Goal: Use online tool/utility: Utilize a website feature to perform a specific function

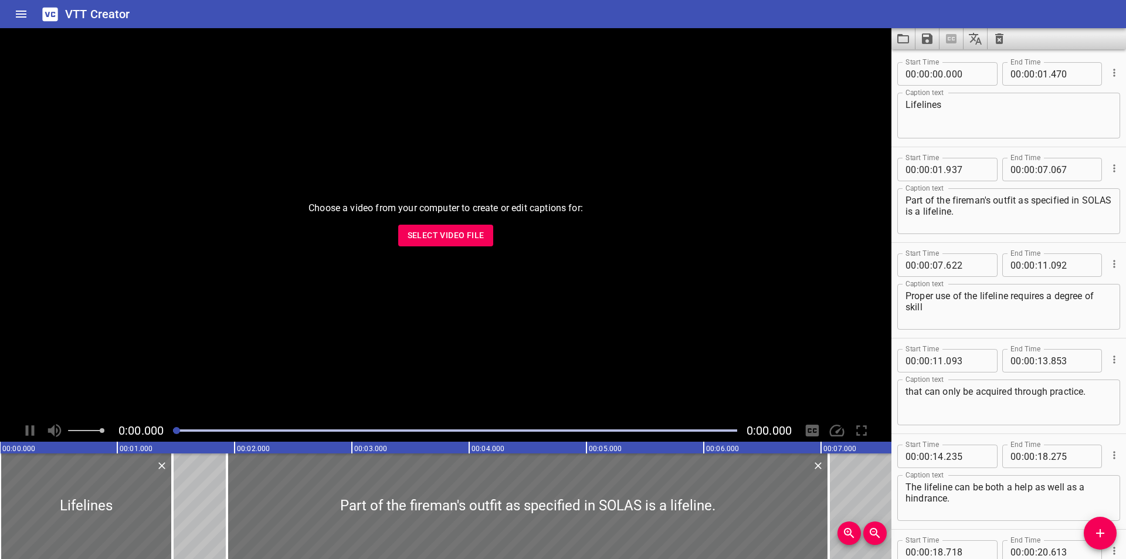
scroll to position [597, 0]
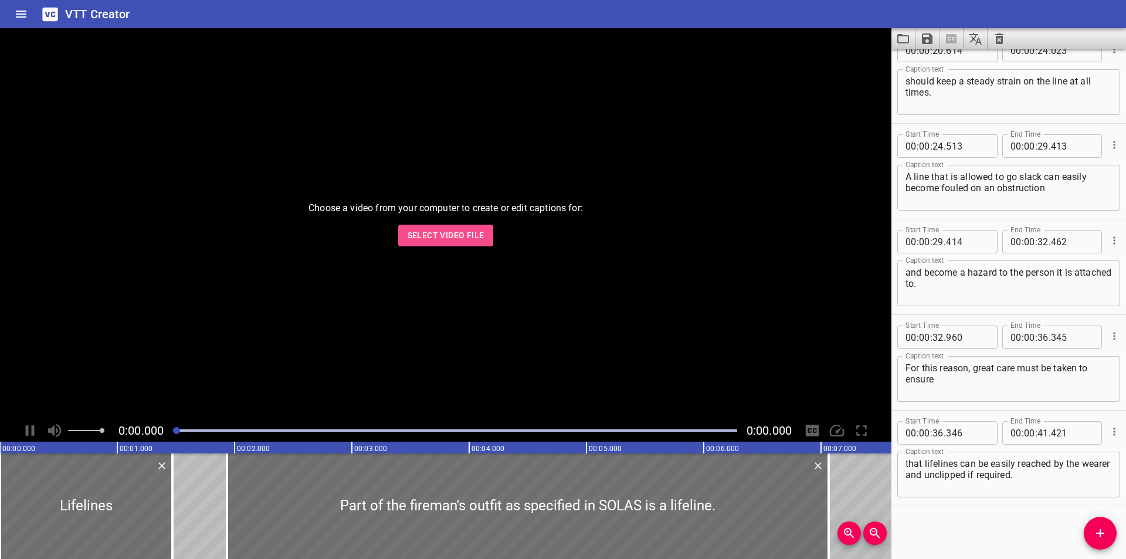
click at [453, 242] on span "Select Video File" at bounding box center [446, 235] width 77 height 15
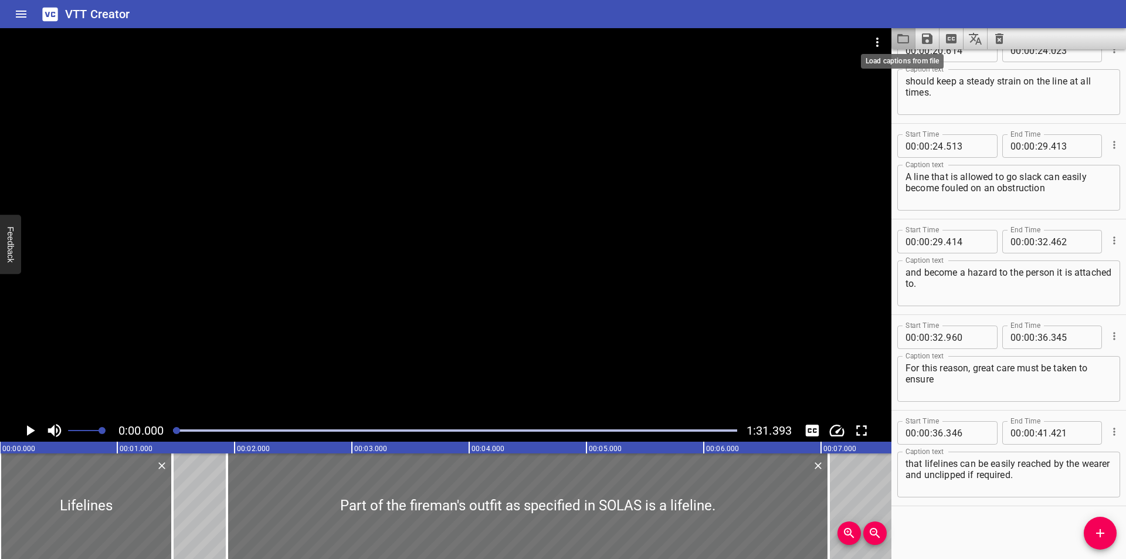
click at [904, 39] on icon "Load captions from file" at bounding box center [903, 39] width 14 height 14
click at [401, 293] on div at bounding box center [446, 223] width 892 height 391
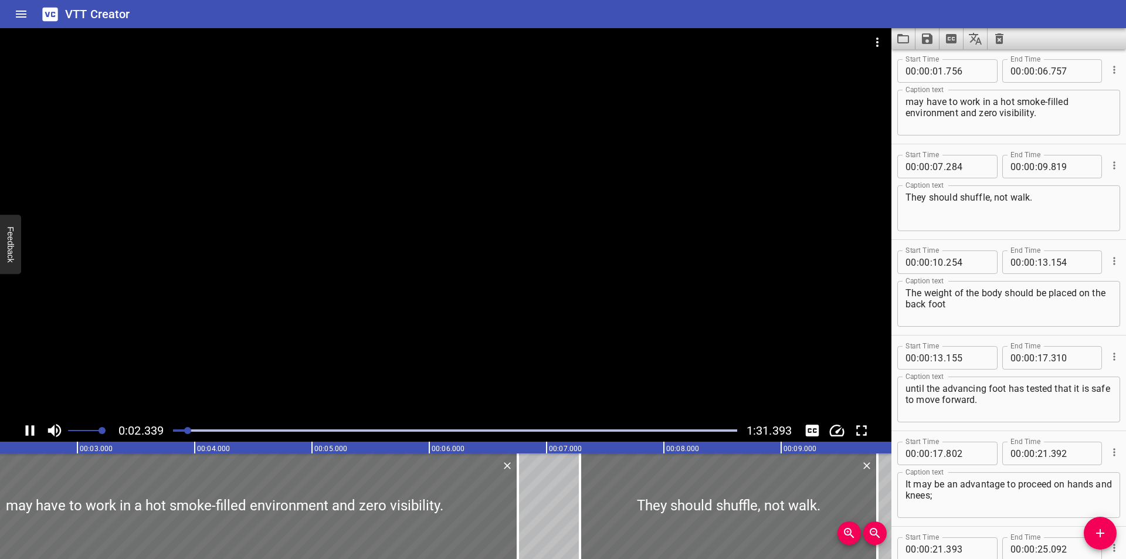
scroll to position [96, 0]
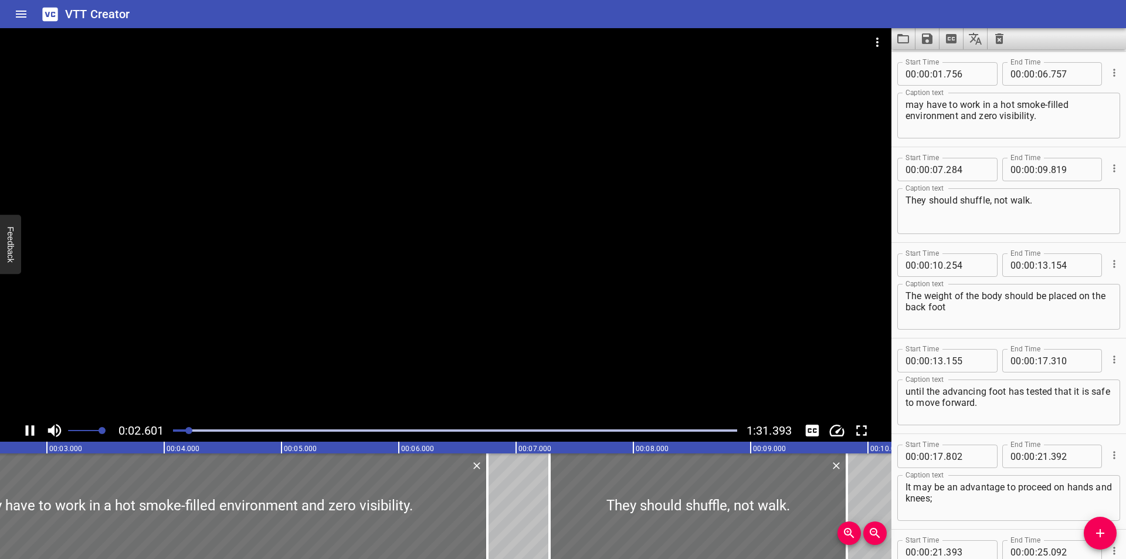
click at [551, 326] on div at bounding box center [446, 223] width 892 height 391
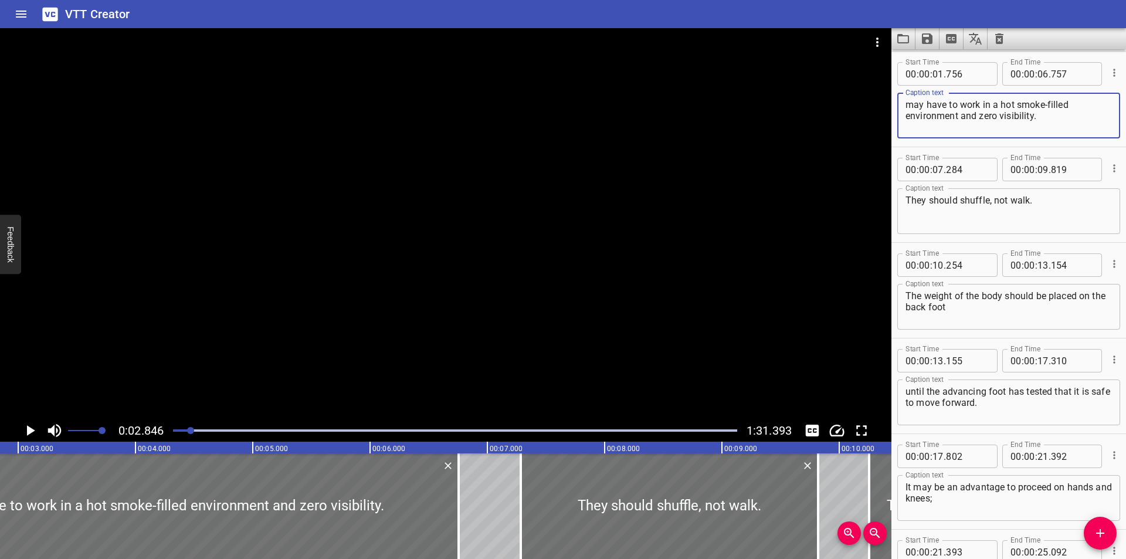
click at [1016, 104] on textarea "may have to work in a hot smoke-filled environment and zero visibility." at bounding box center [1009, 115] width 206 height 33
type textarea "may have to work in a hot-smoke-filled environment and zero visibility."
click at [582, 267] on div at bounding box center [446, 223] width 892 height 391
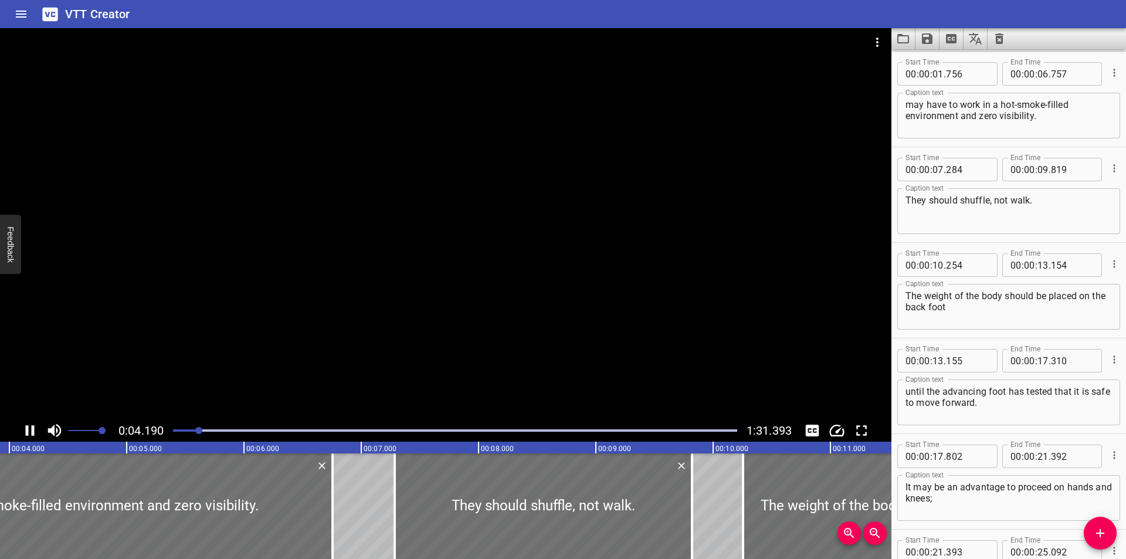
scroll to position [0, 492]
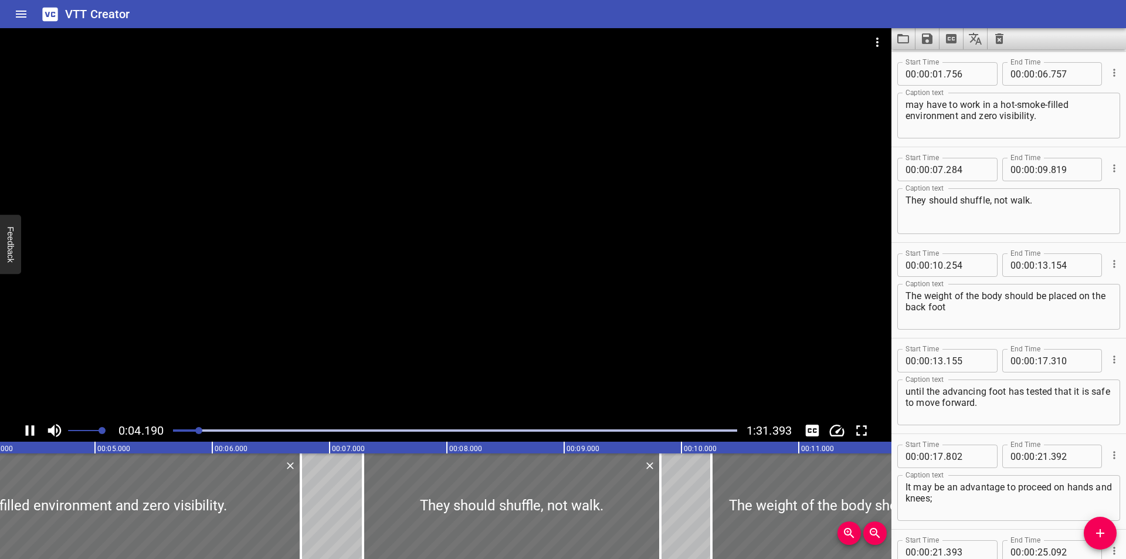
click at [220, 426] on div at bounding box center [455, 430] width 578 height 16
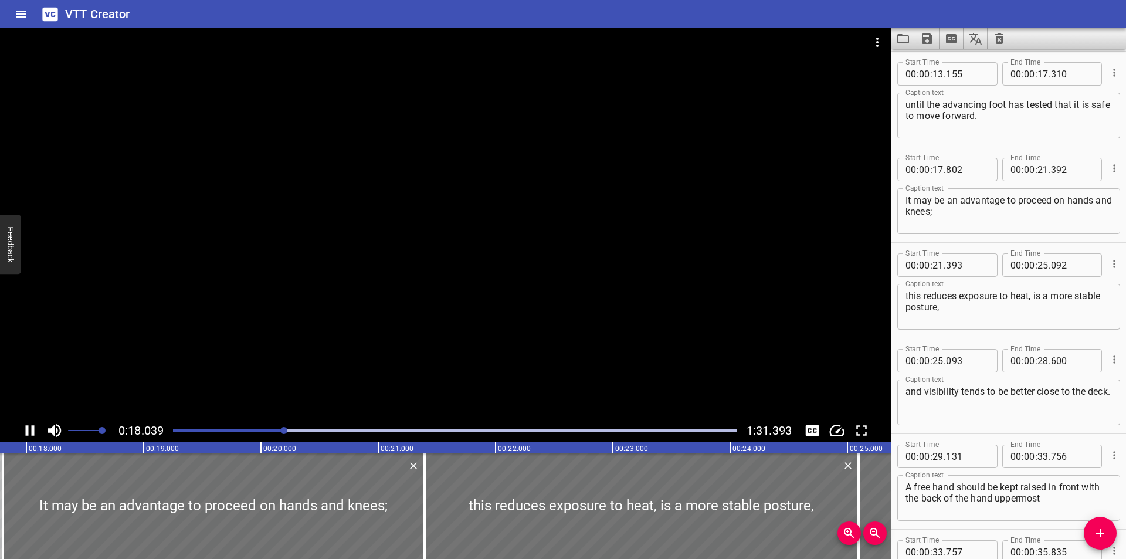
scroll to position [478, 0]
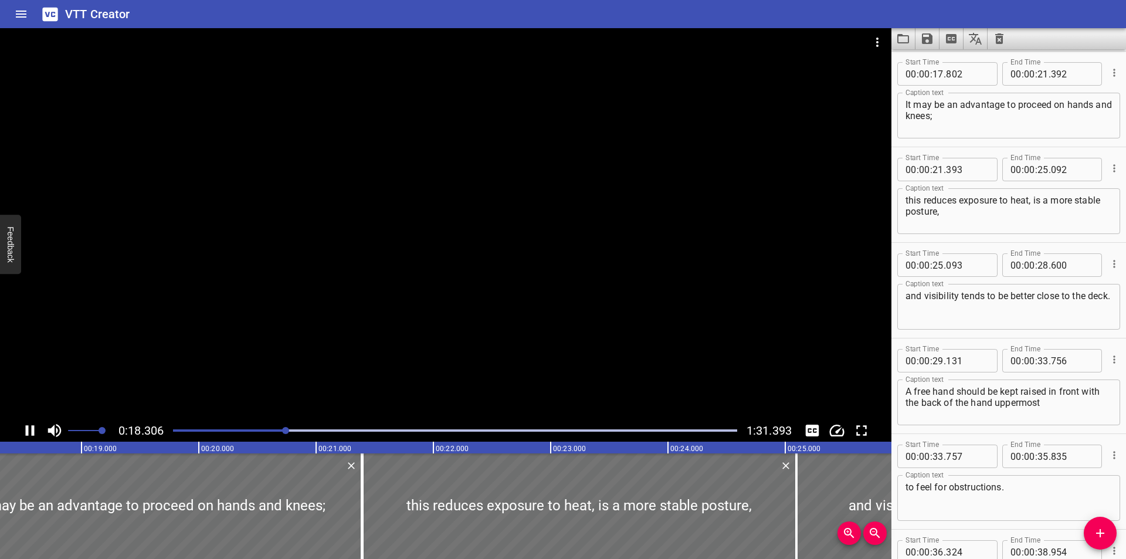
click at [553, 306] on div at bounding box center [446, 223] width 892 height 391
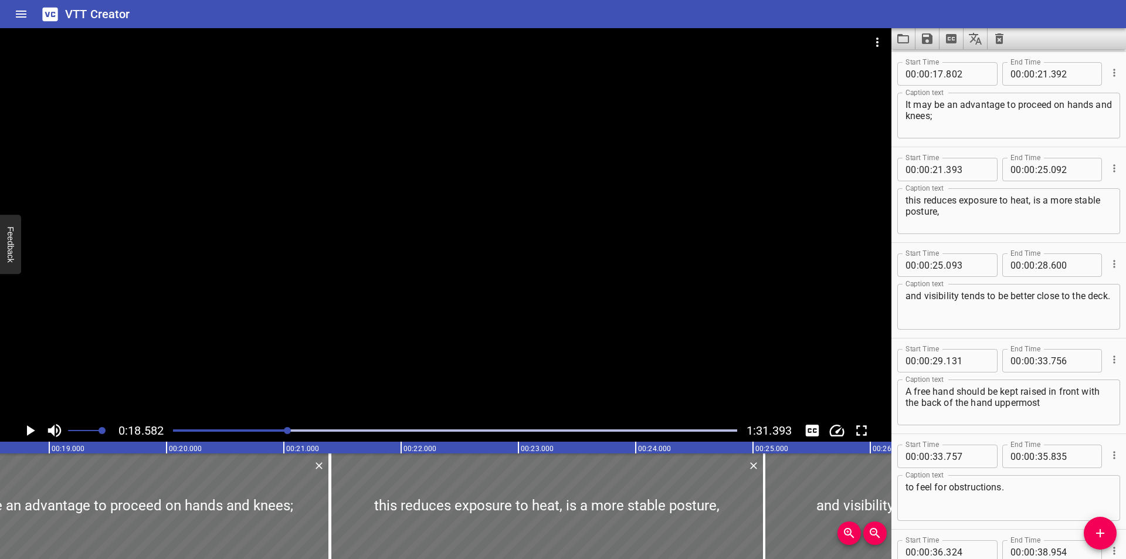
click at [421, 323] on div at bounding box center [446, 223] width 892 height 391
click at [536, 300] on div at bounding box center [446, 223] width 892 height 391
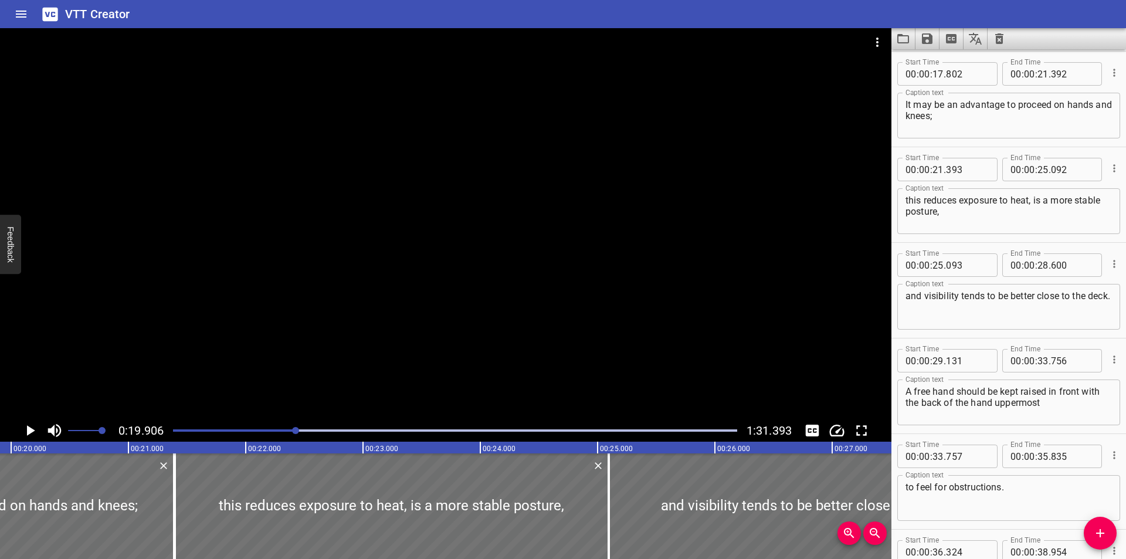
click at [191, 427] on div at bounding box center [455, 430] width 578 height 16
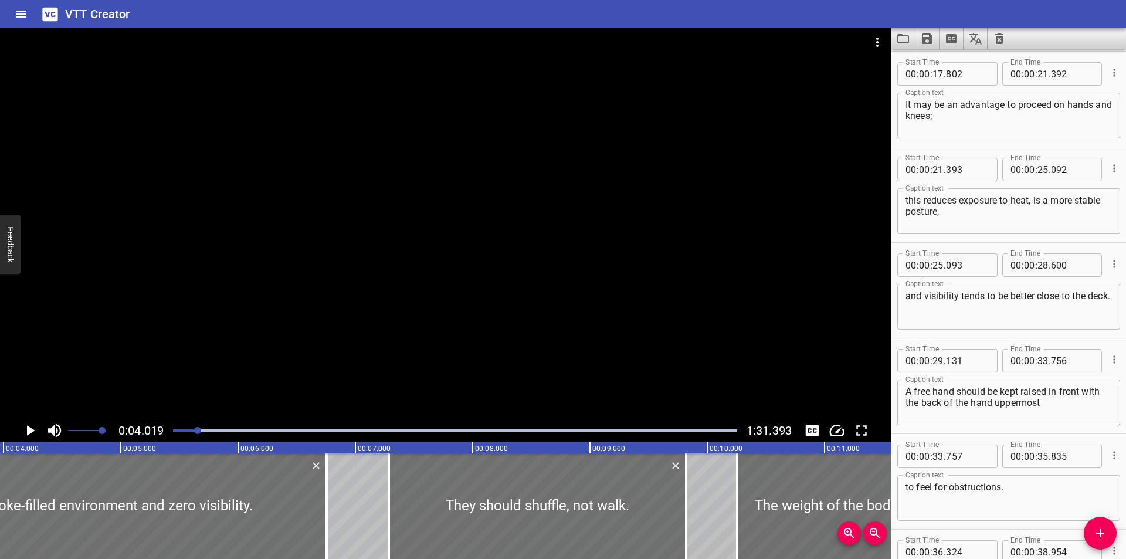
scroll to position [0, 472]
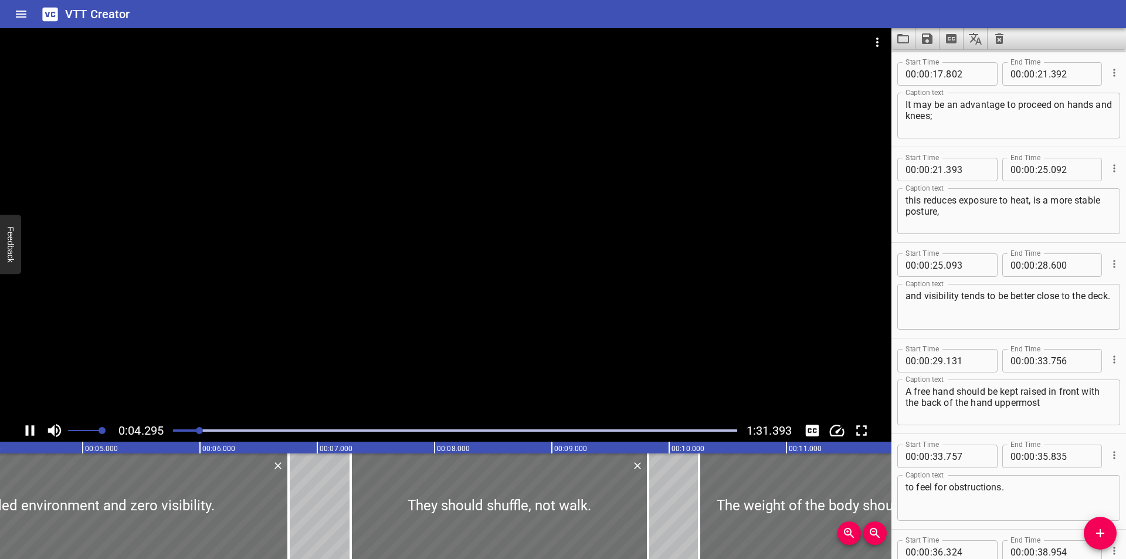
click at [191, 426] on div at bounding box center [455, 430] width 578 height 16
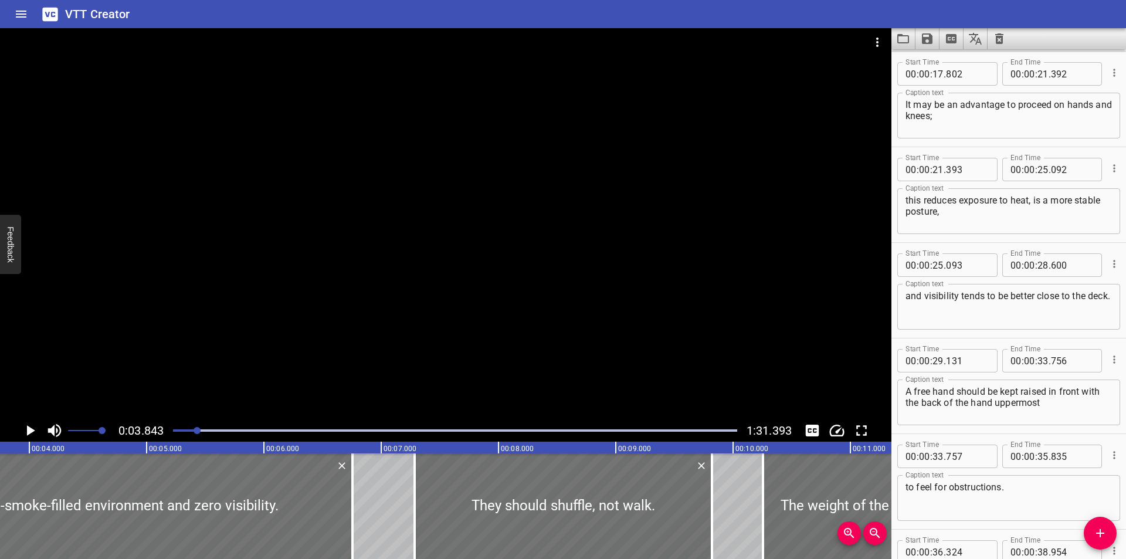
scroll to position [0, 451]
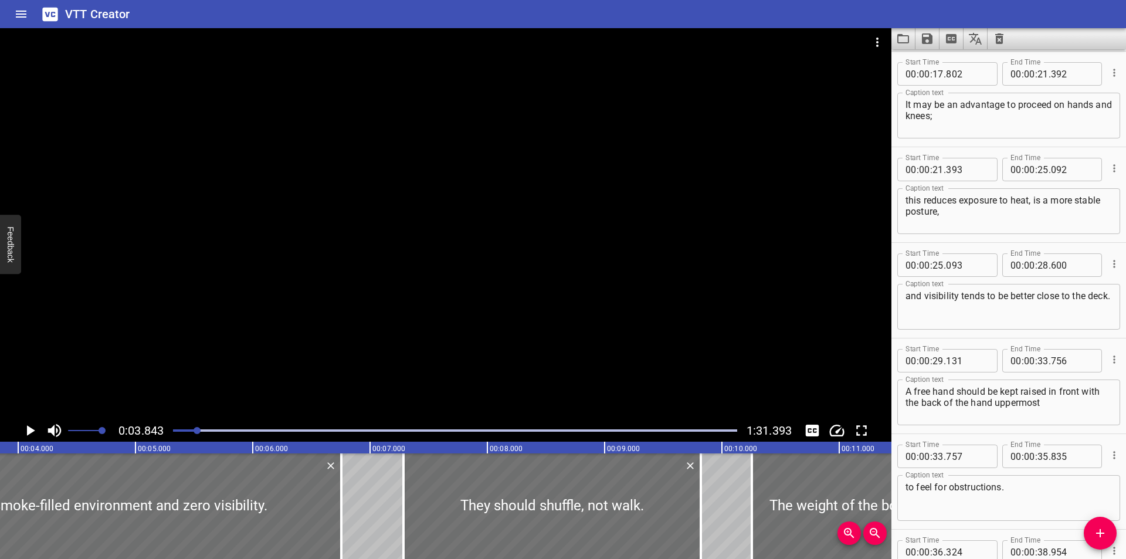
click at [188, 429] on div at bounding box center [186, 430] width 7 height 7
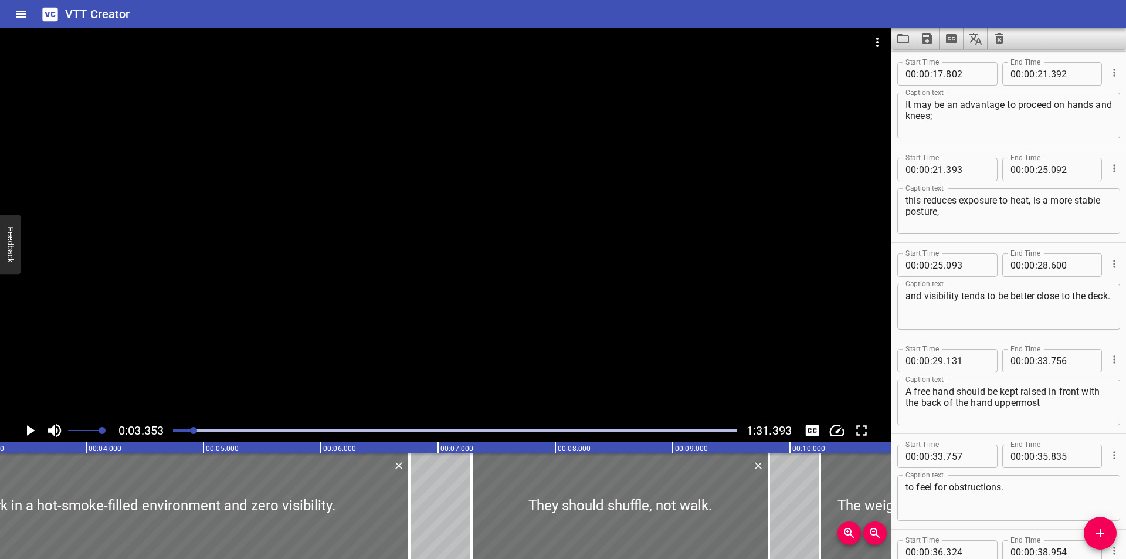
scroll to position [0, 394]
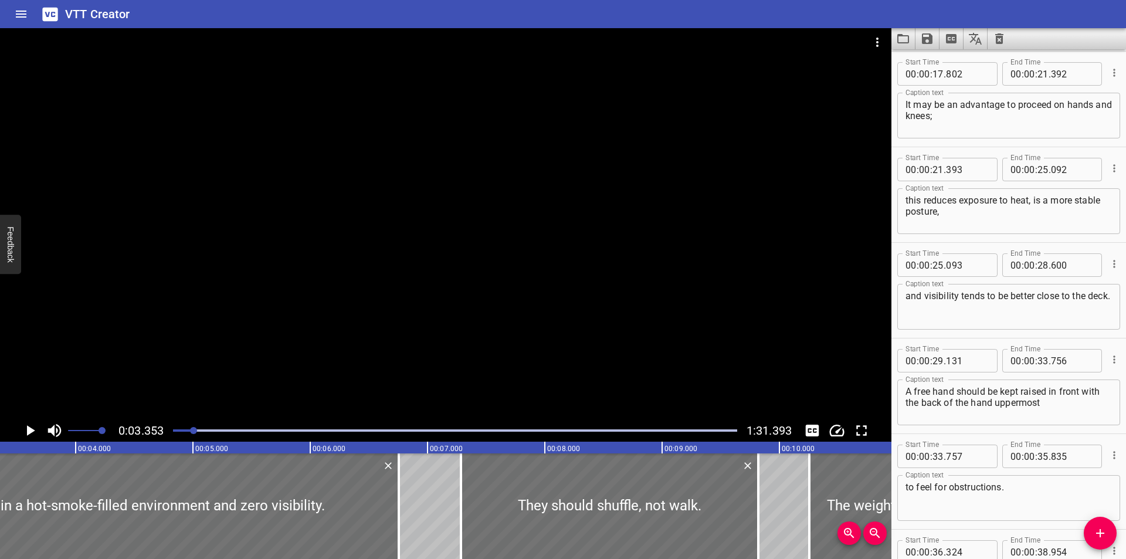
click at [527, 236] on div at bounding box center [446, 223] width 892 height 391
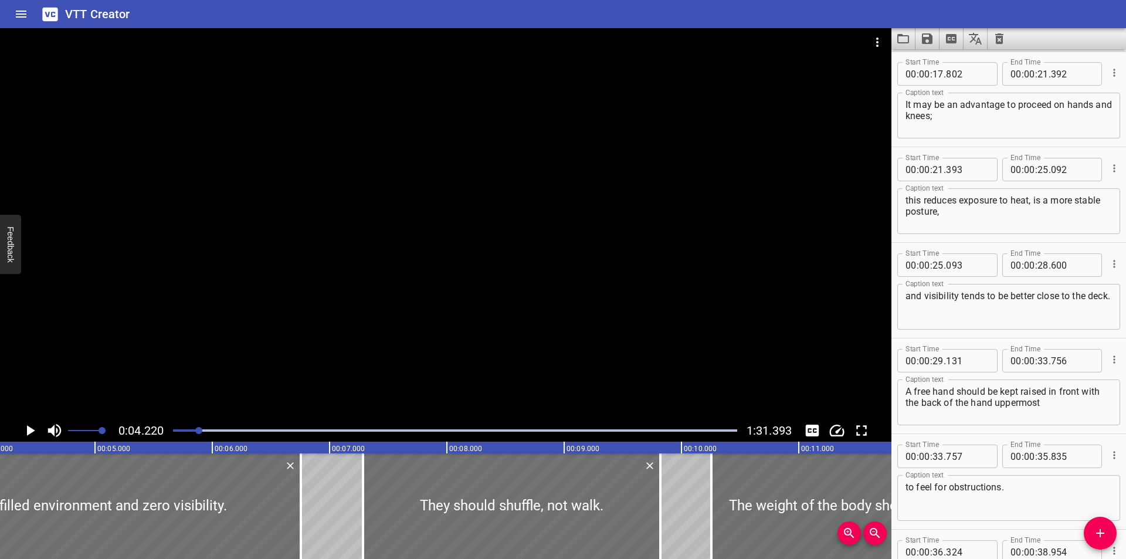
scroll to position [0, 495]
click at [574, 253] on div at bounding box center [446, 223] width 892 height 391
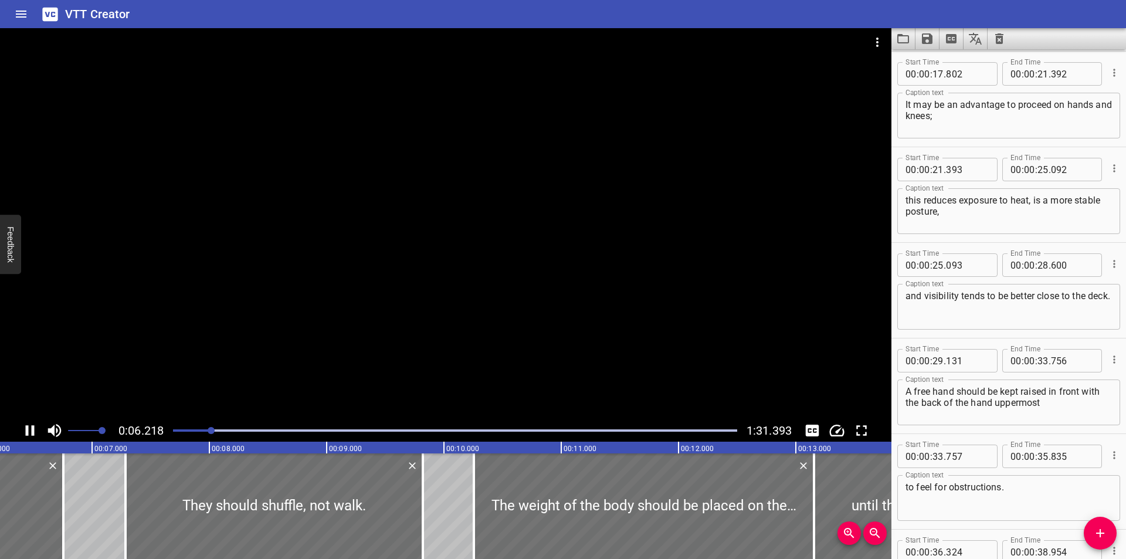
scroll to position [0, 743]
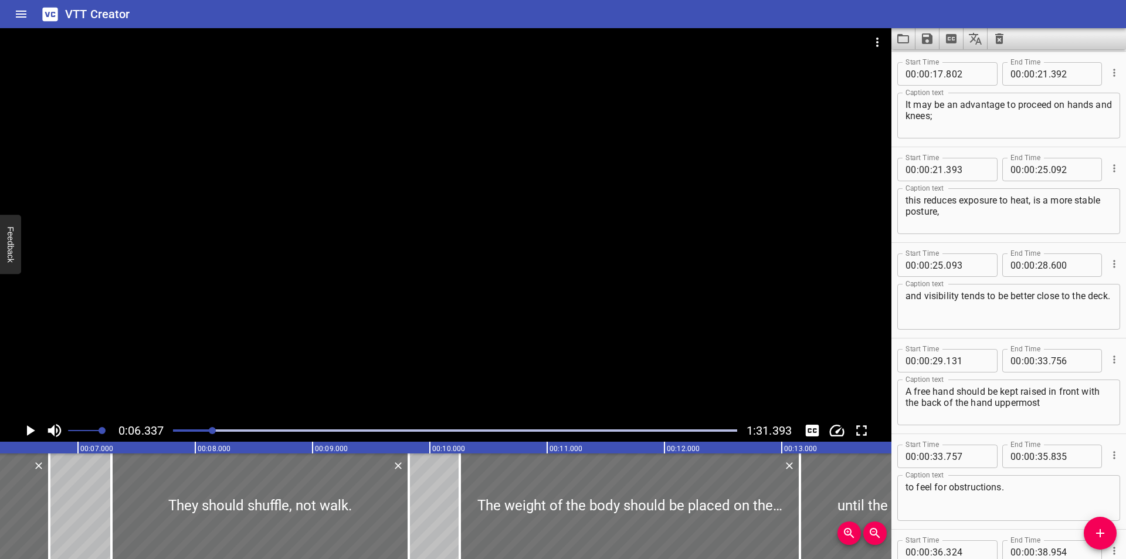
click at [269, 425] on div at bounding box center [455, 430] width 578 height 16
drag, startPoint x: 269, startPoint y: 425, endPoint x: 289, endPoint y: 428, distance: 19.6
click at [270, 425] on div at bounding box center [455, 430] width 578 height 16
click at [325, 433] on div at bounding box center [455, 430] width 578 height 16
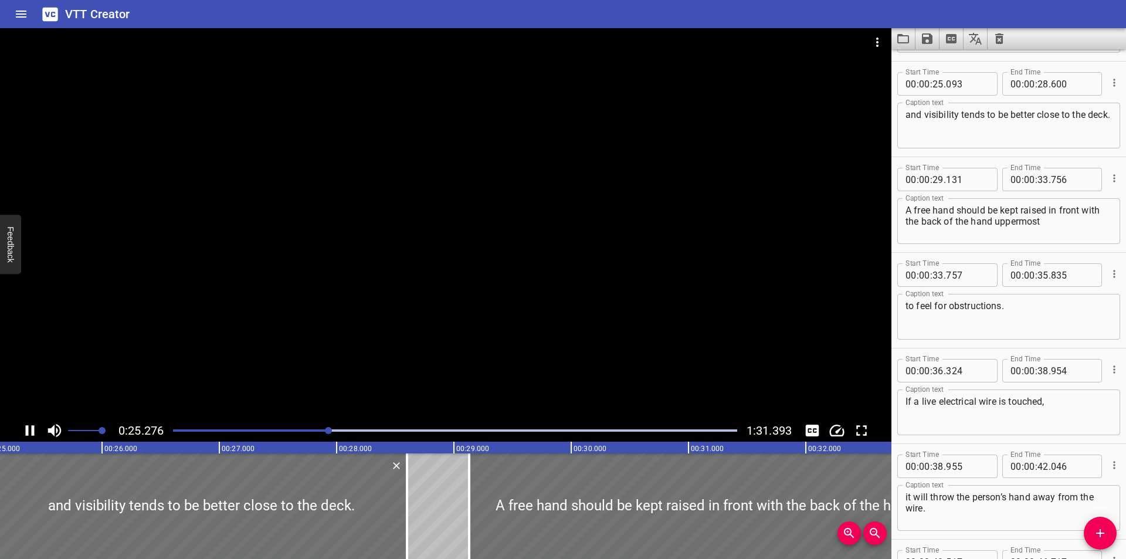
scroll to position [669, 0]
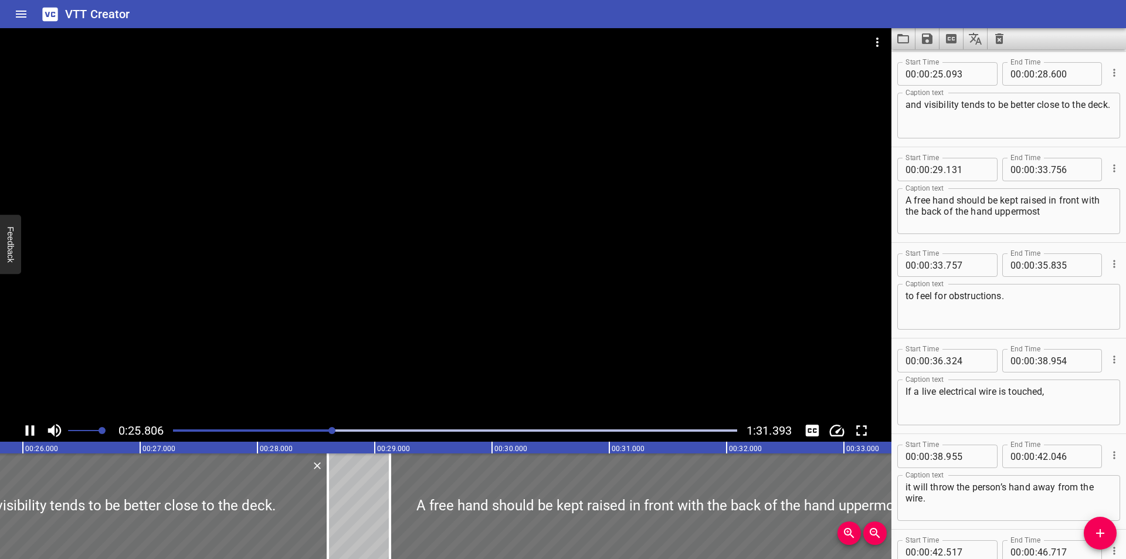
click at [351, 436] on div at bounding box center [455, 430] width 578 height 16
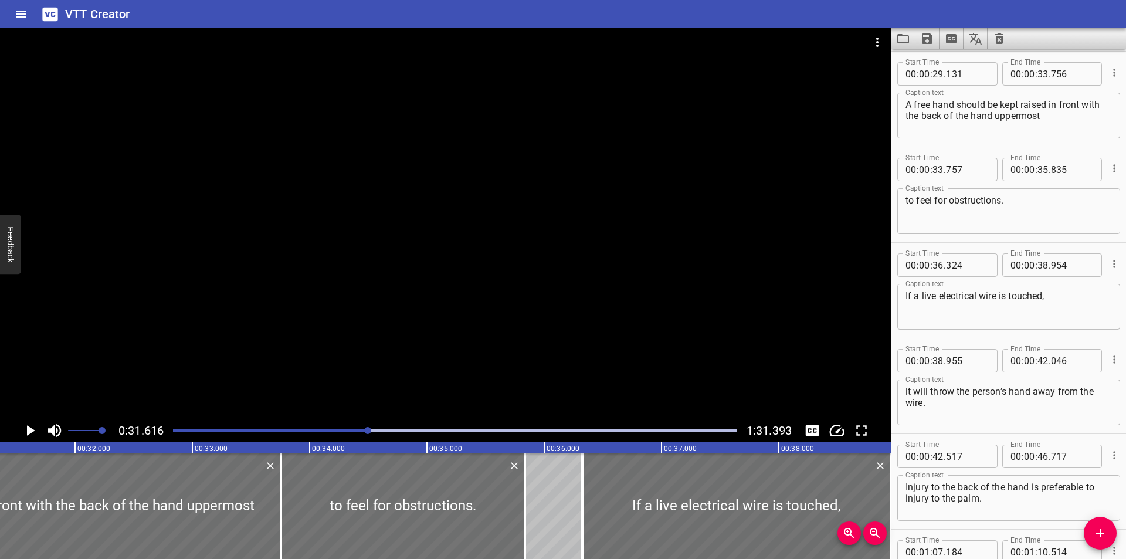
scroll to position [0, 3709]
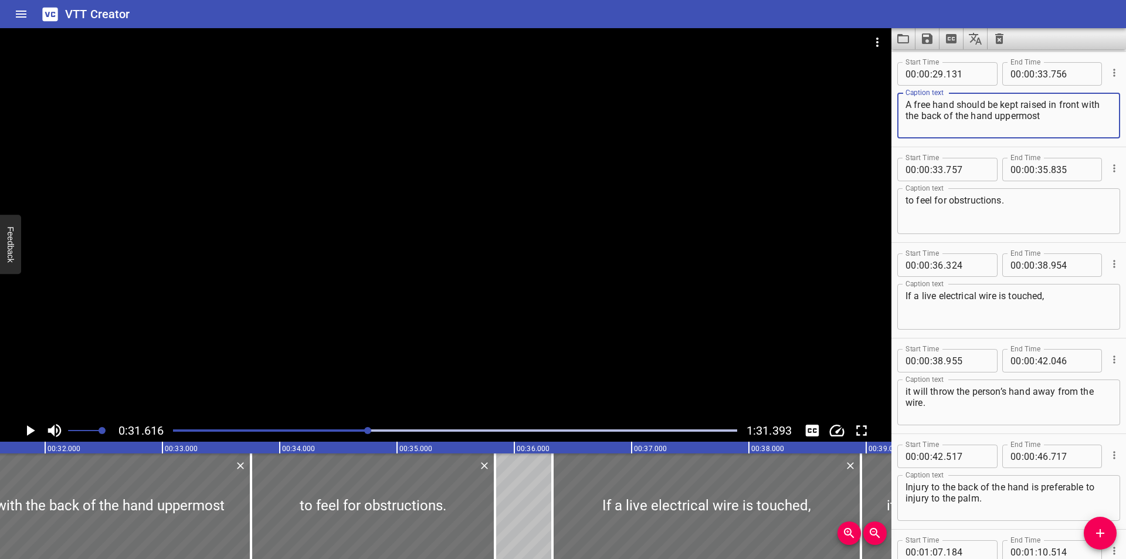
click at [1079, 105] on textarea "A free hand should be kept raised in front with the back of the hand uppermost" at bounding box center [1009, 115] width 206 height 33
click at [1067, 118] on textarea "A free hand should be kept raised in front, with the back of the hand uppermost" at bounding box center [1009, 115] width 206 height 33
type textarea "A free hand should be kept raised in front, with the back of the hand uppermost,"
click at [492, 327] on div at bounding box center [446, 223] width 892 height 391
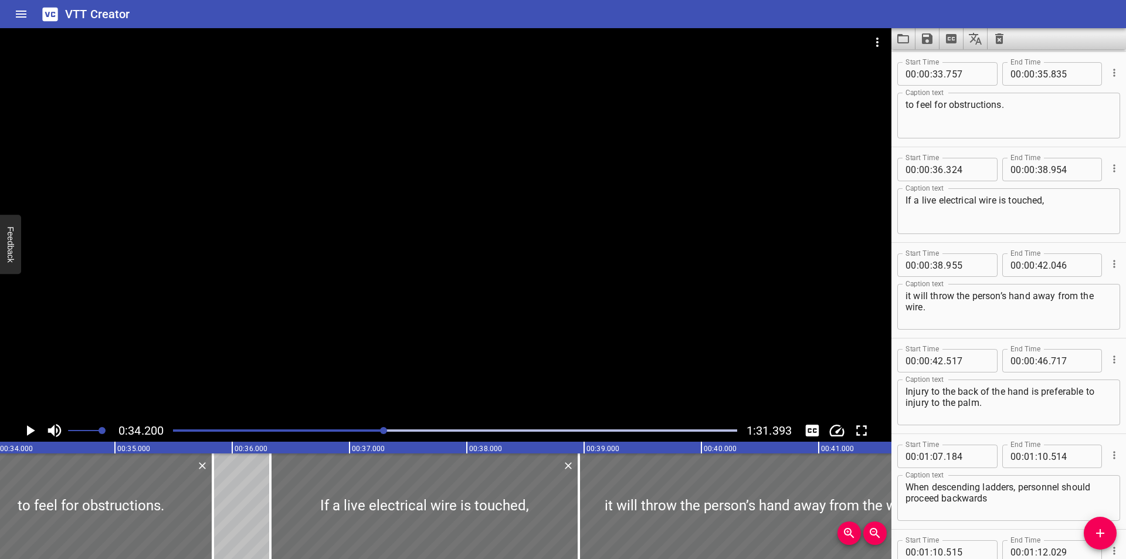
scroll to position [0, 4012]
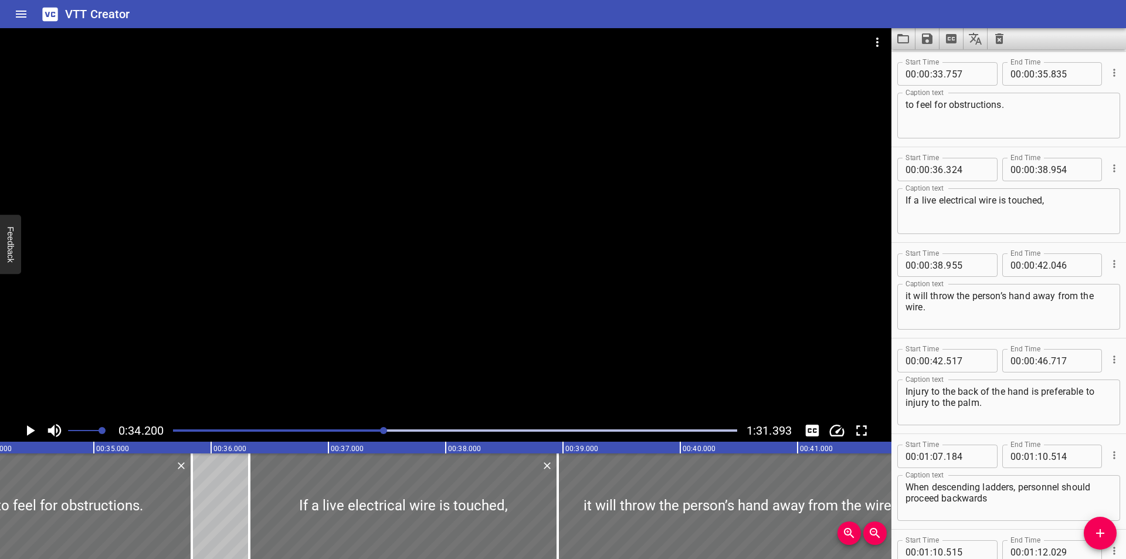
click at [669, 314] on div at bounding box center [446, 223] width 892 height 391
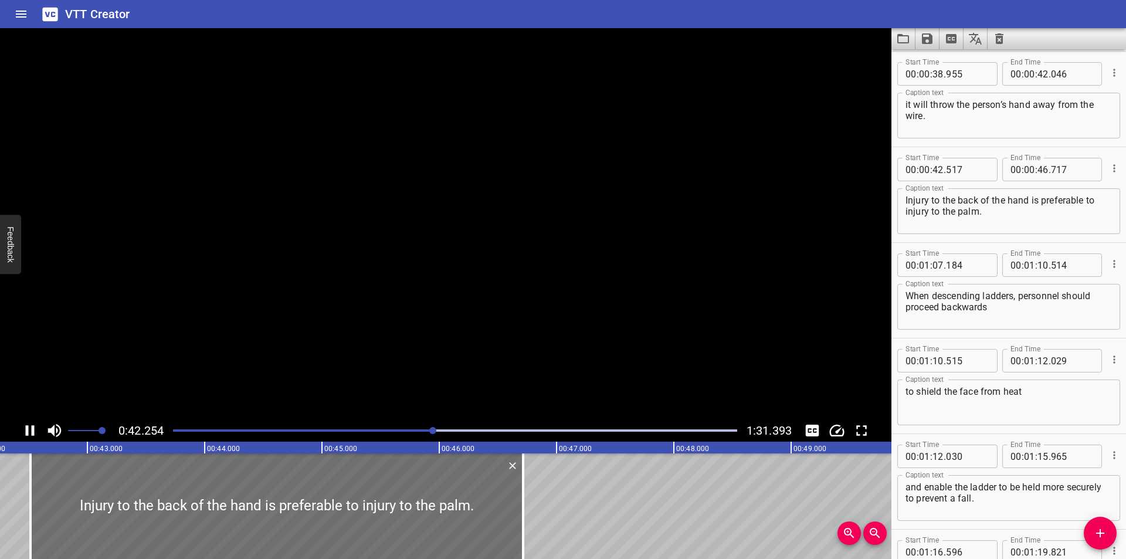
scroll to position [0, 4987]
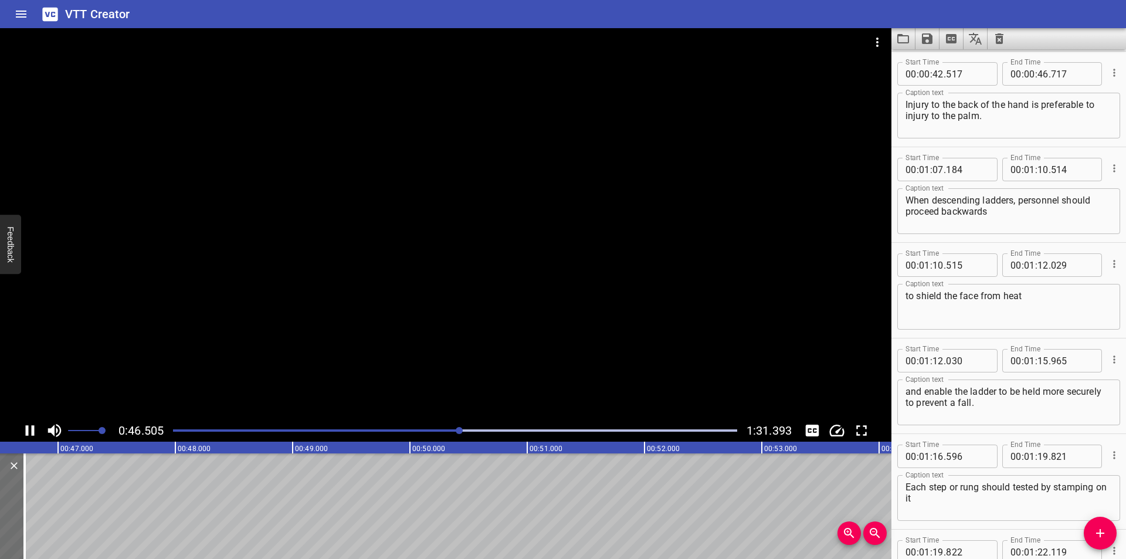
click at [516, 430] on div "Play progress" at bounding box center [455, 430] width 564 height 2
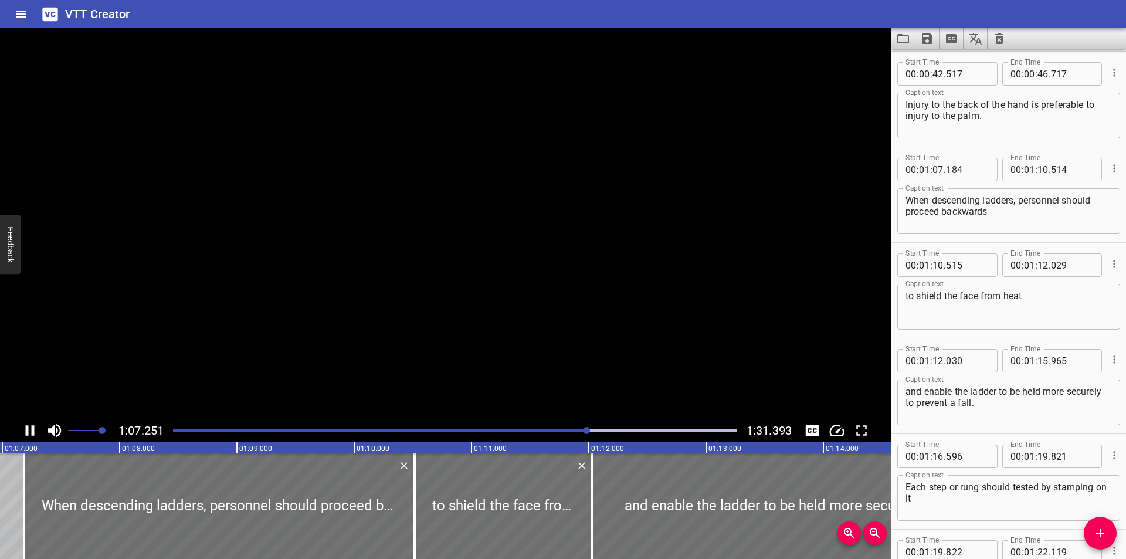
scroll to position [1243, 0]
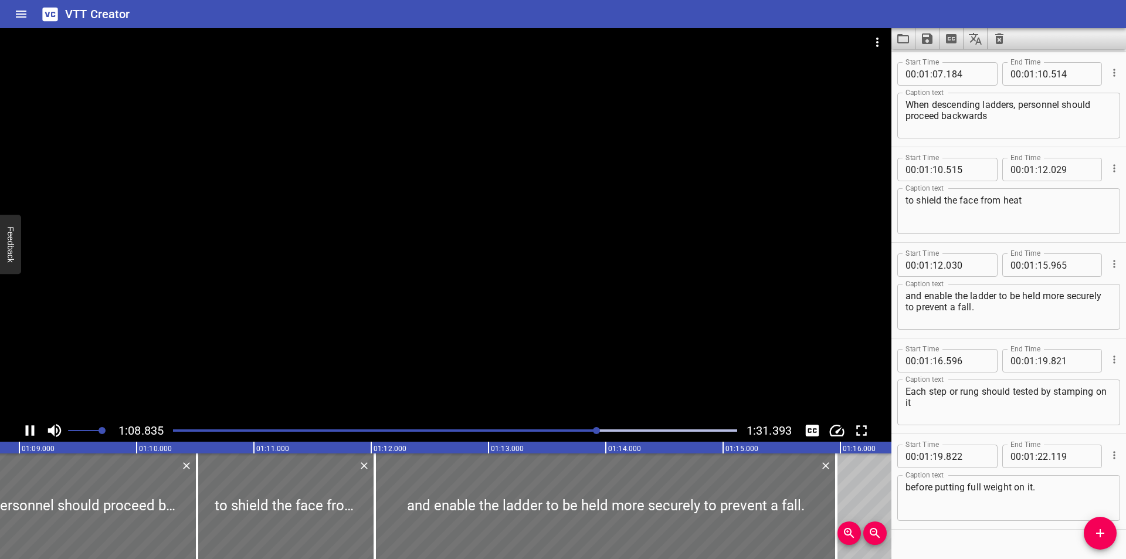
click at [546, 264] on div at bounding box center [446, 223] width 892 height 391
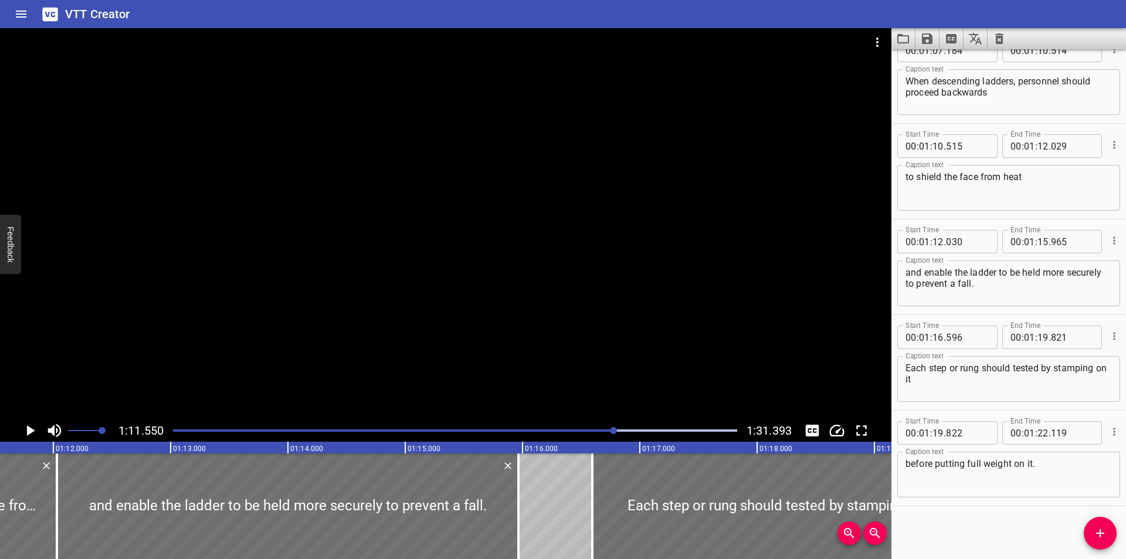
scroll to position [0, 8393]
click at [693, 419] on div at bounding box center [446, 223] width 892 height 391
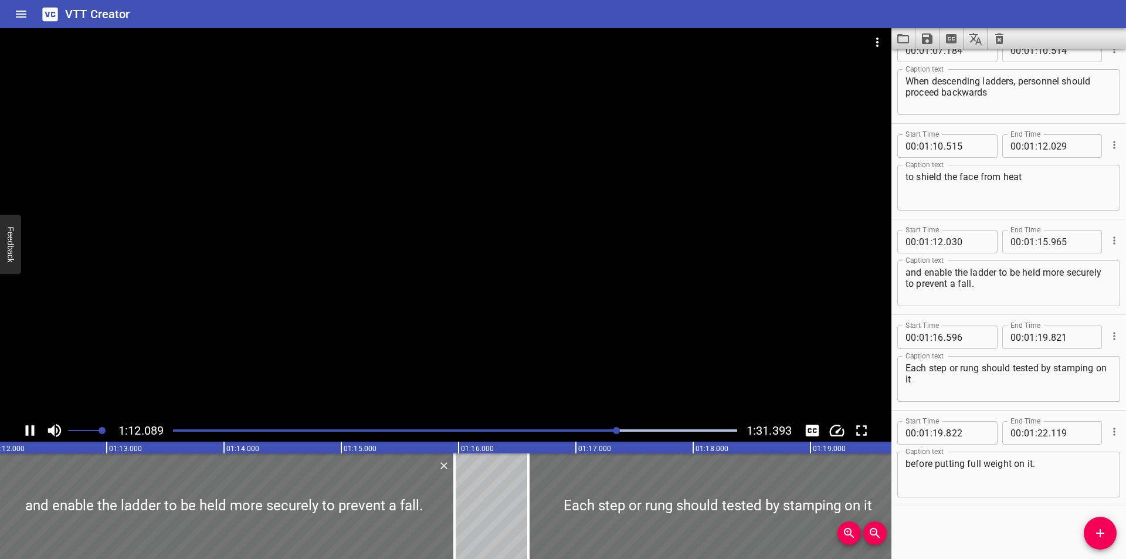
click at [697, 425] on div at bounding box center [455, 430] width 578 height 16
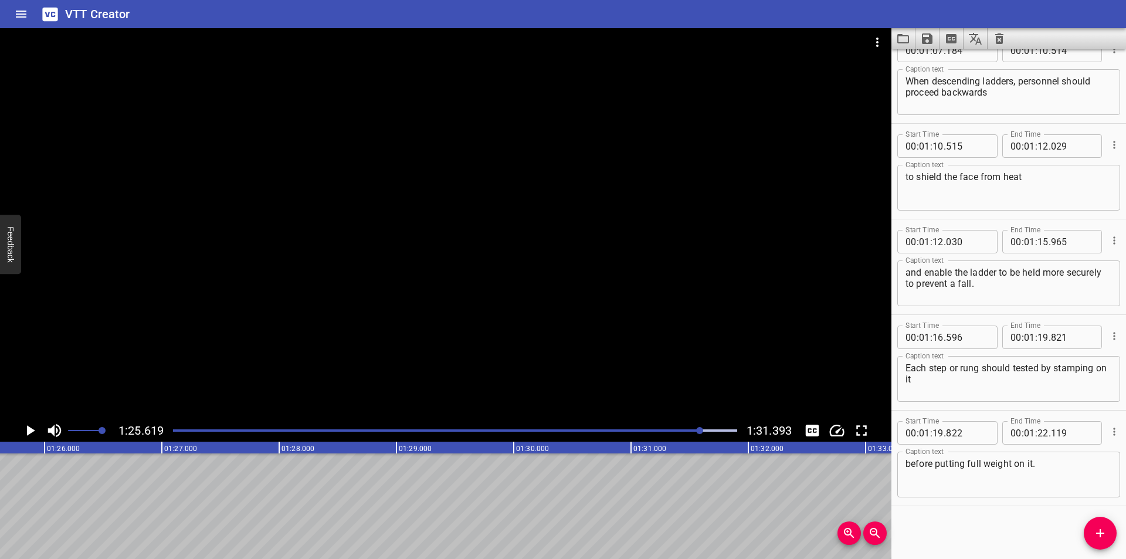
click at [670, 429] on div "Play progress" at bounding box center [419, 430] width 564 height 2
drag, startPoint x: 670, startPoint y: 429, endPoint x: 655, endPoint y: 429, distance: 15.2
click at [696, 429] on div at bounding box center [699, 430] width 7 height 7
click at [924, 41] on icon "Save captions to file" at bounding box center [927, 38] width 11 height 11
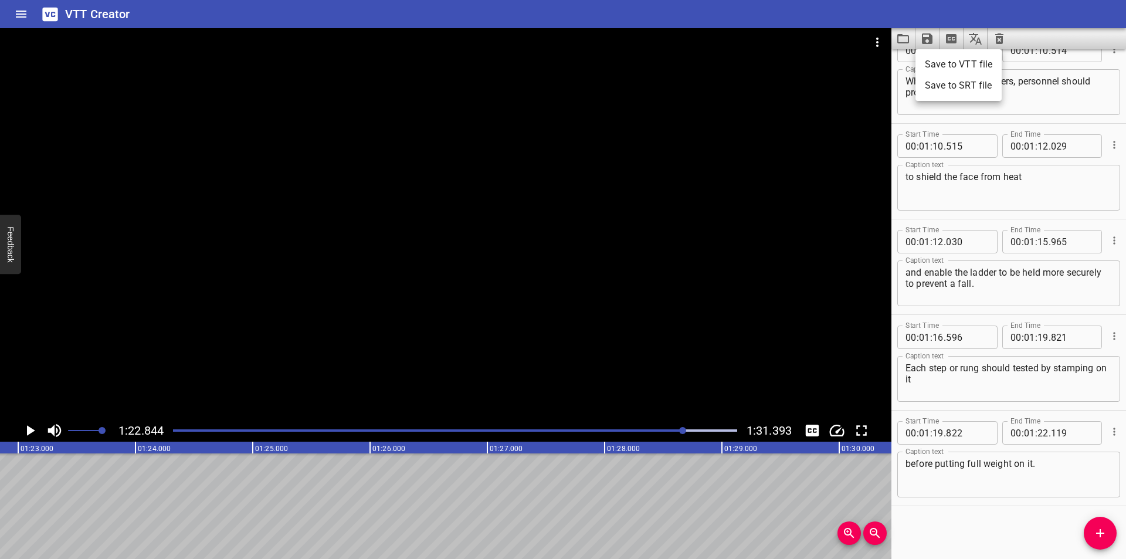
click at [949, 64] on li "Save to VTT file" at bounding box center [959, 64] width 86 height 21
